Goal: Transaction & Acquisition: Purchase product/service

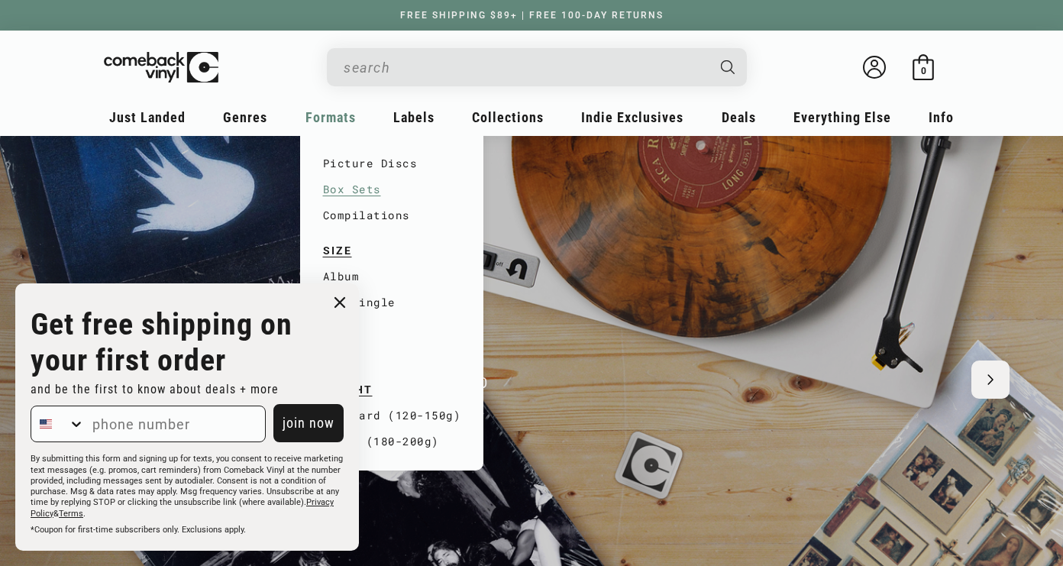
scroll to position [0, 1063]
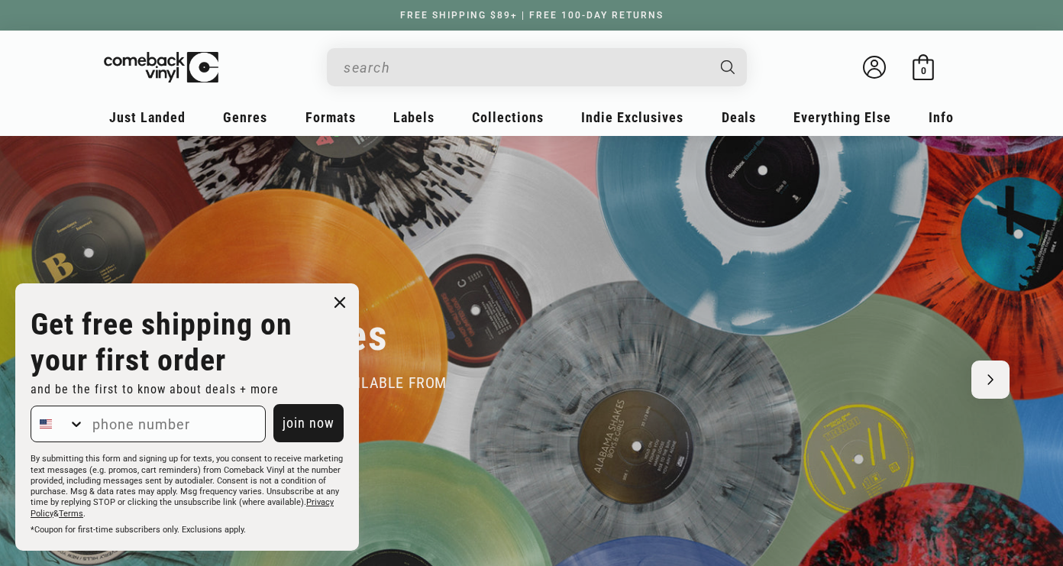
click at [343, 301] on icon "Close dialog" at bounding box center [339, 302] width 9 height 9
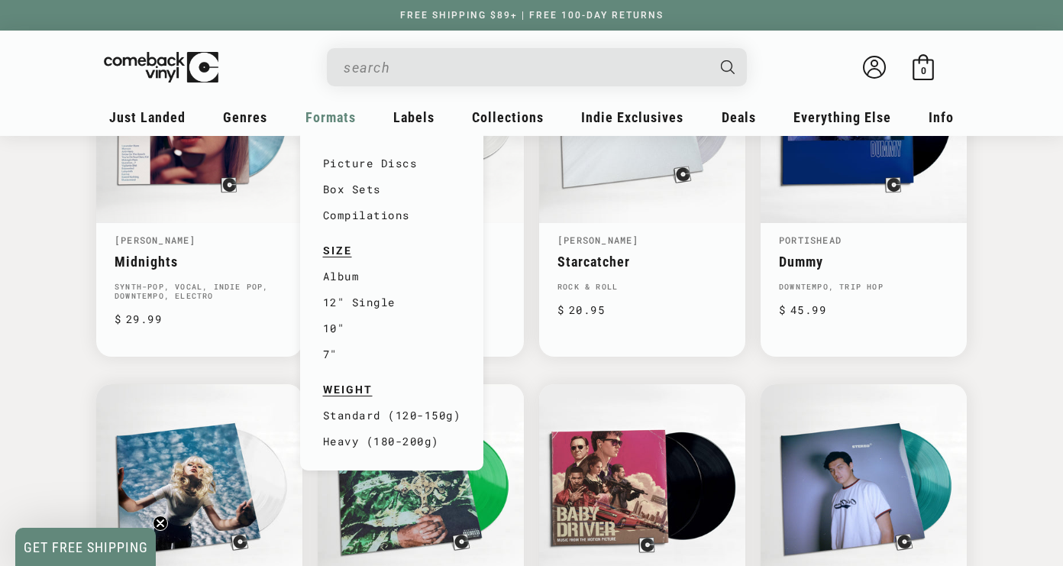
scroll to position [975, 0]
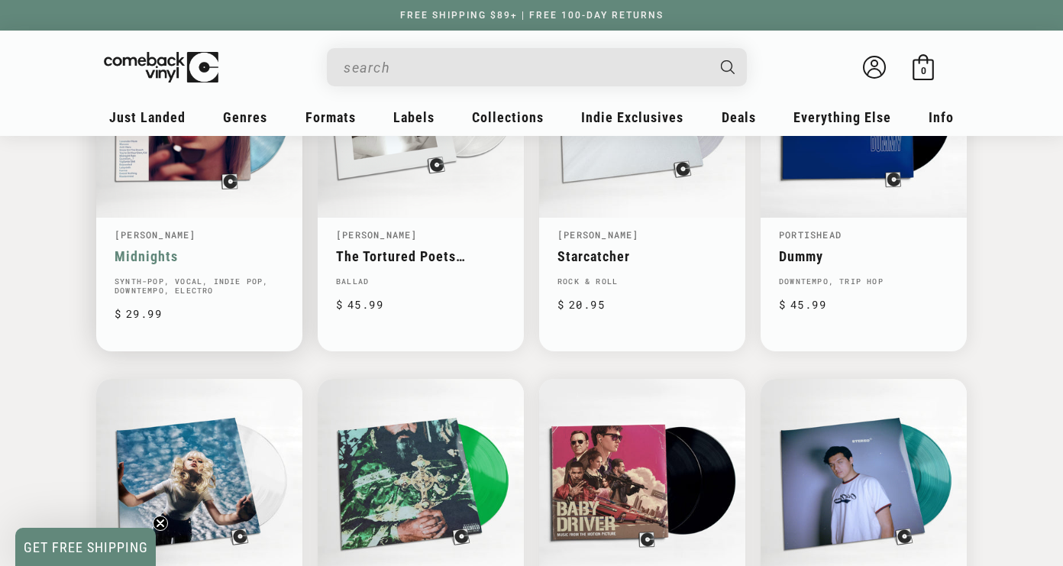
click at [232, 256] on link "Midnights" at bounding box center [200, 256] width 170 height 16
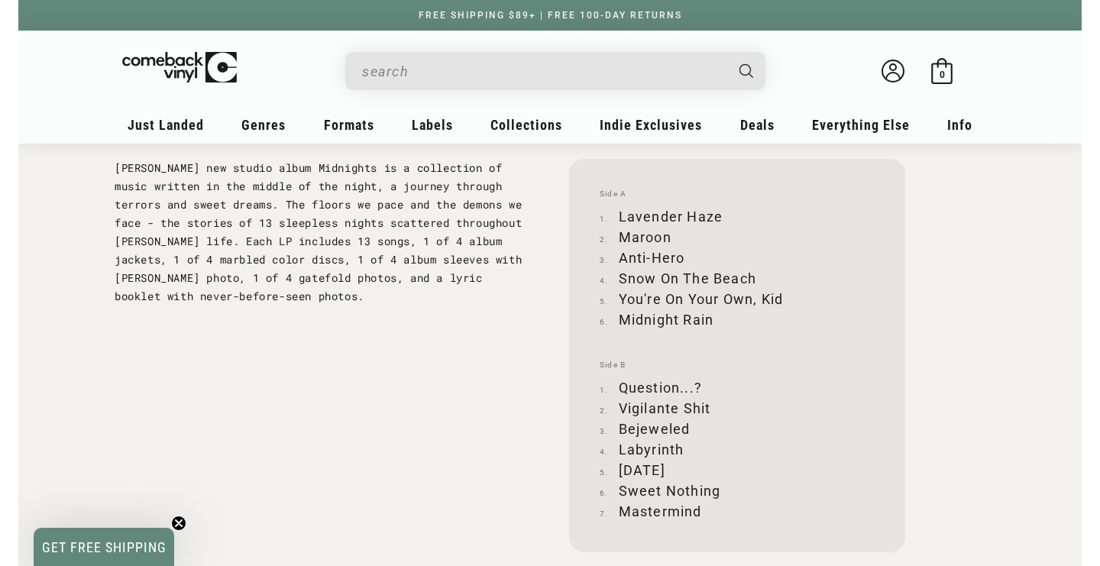
scroll to position [1645, 0]
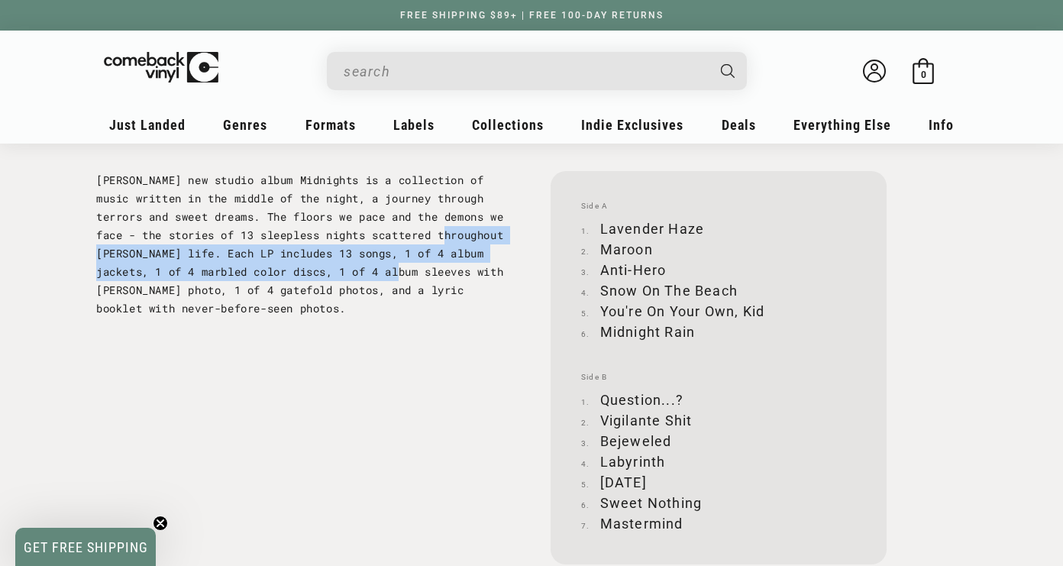
drag, startPoint x: 2, startPoint y: 252, endPoint x: -37, endPoint y: 283, distance: 49.5
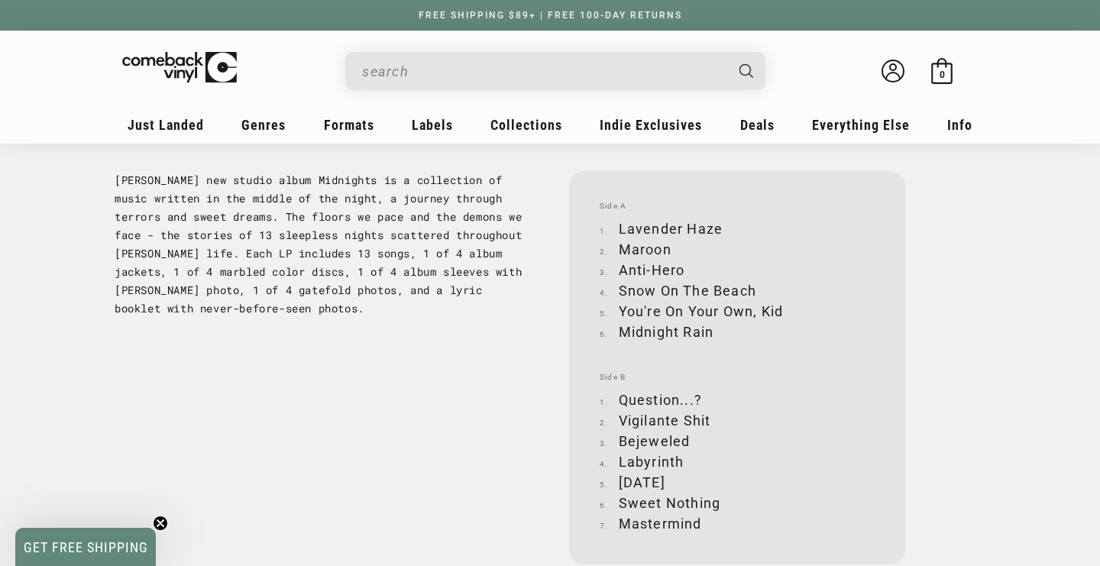
click at [203, 293] on p "[PERSON_NAME] new studio album Midnights is a collection of music written in th…" at bounding box center [323, 244] width 416 height 147
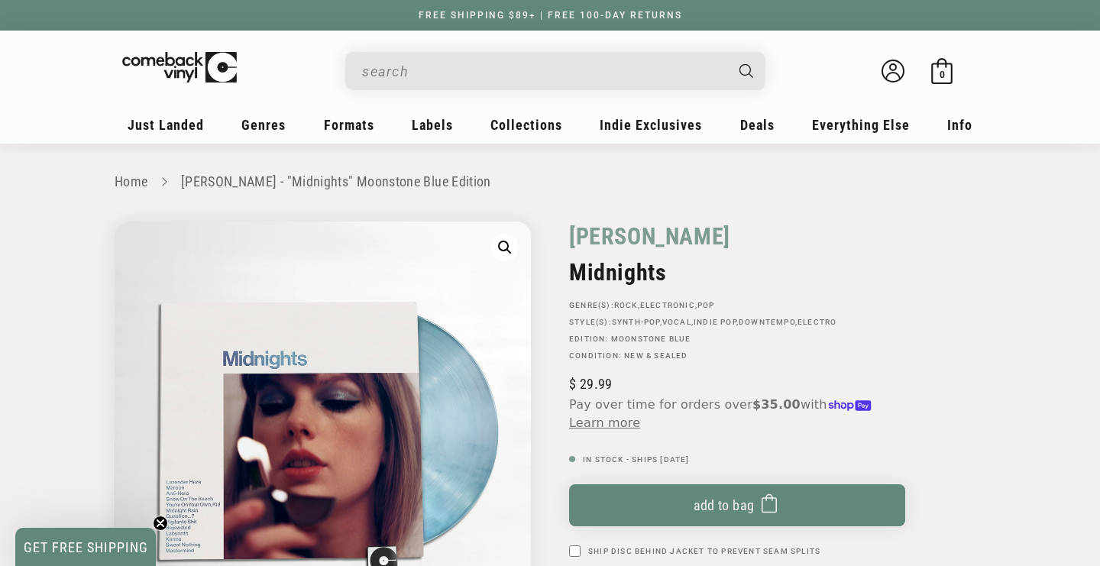
scroll to position [0, 0]
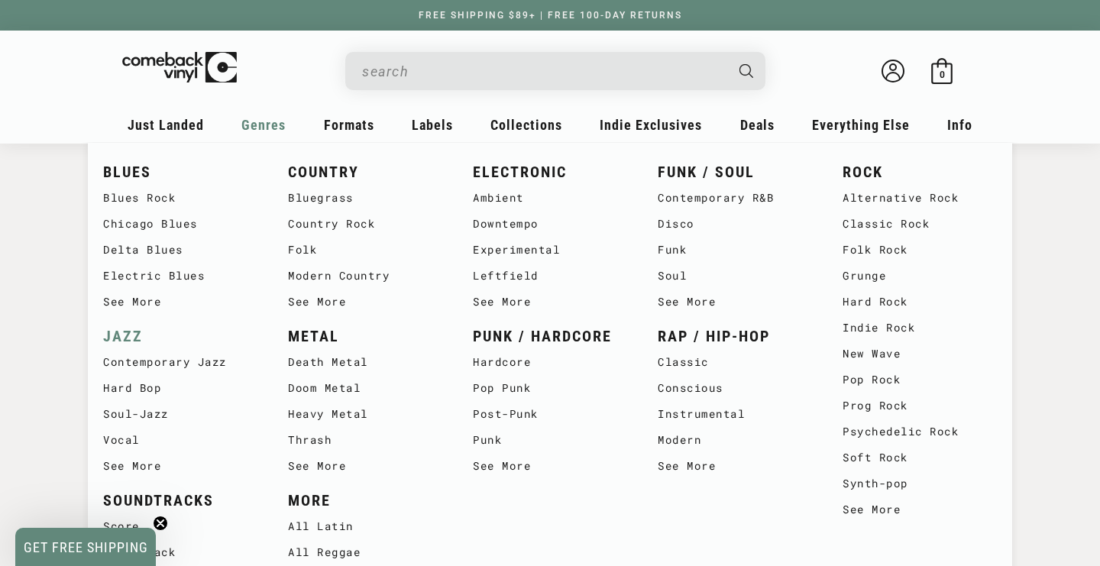
scroll to position [522, 0]
click at [141, 214] on link "Chicago Blues" at bounding box center [180, 224] width 154 height 26
